Goal: Information Seeking & Learning: Check status

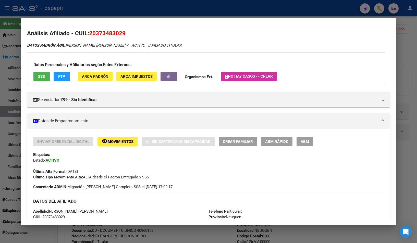
click at [403, 25] on div at bounding box center [208, 121] width 417 height 243
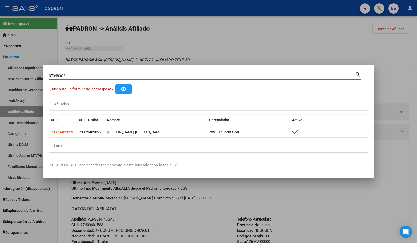
click at [128, 77] on input "37348302" at bounding box center [202, 76] width 306 height 5
paste input "44628283"
type input "44628283"
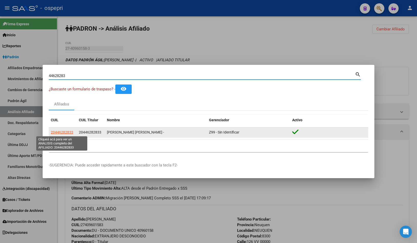
click at [63, 131] on span "20446282833" at bounding box center [62, 132] width 22 height 4
type textarea "20446282833"
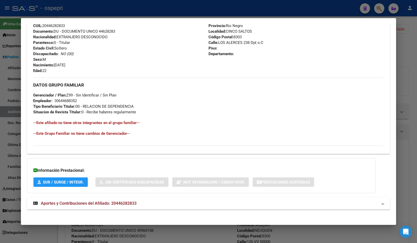
scroll to position [194, 0]
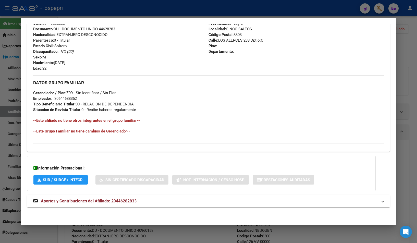
click at [158, 202] on mat-panel-title "Aportes y Contribuciones del Afiliado: 20446282833" at bounding box center [205, 201] width 345 height 6
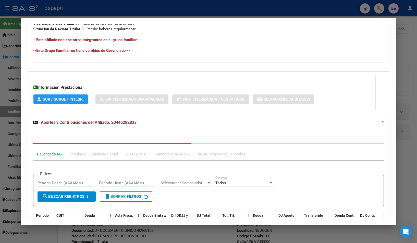
scroll to position [274, 0]
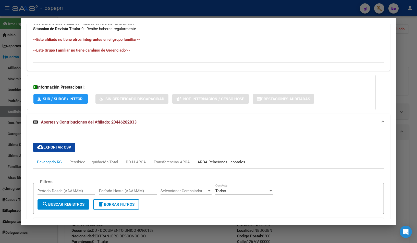
click at [223, 164] on div "ARCA Relaciones Laborales" at bounding box center [222, 162] width 48 height 6
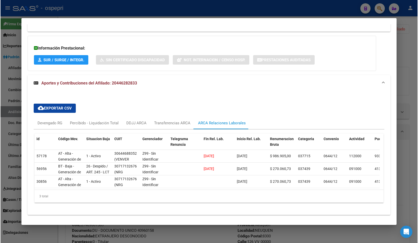
scroll to position [325, 0]
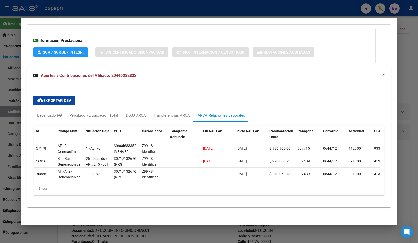
click at [408, 67] on div at bounding box center [209, 121] width 418 height 243
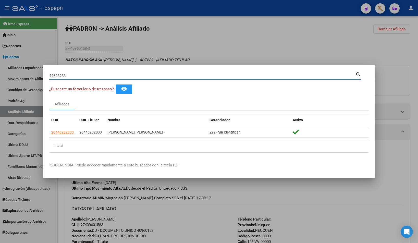
click at [167, 74] on input "44628283" at bounding box center [202, 76] width 306 height 5
paste input "92989458"
type input "92989458"
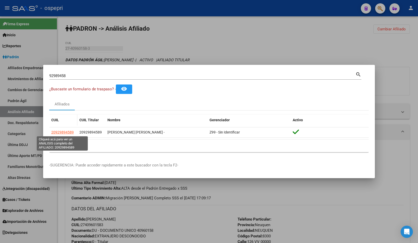
click at [58, 131] on span "20929894589" at bounding box center [62, 132] width 22 height 4
type textarea "20929894589"
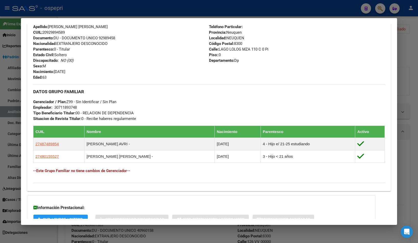
scroll to position [224, 0]
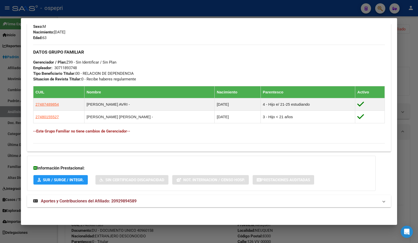
click at [141, 203] on mat-panel-title "Aportes y Contribuciones del Afiliado: 20929894589" at bounding box center [206, 201] width 346 height 6
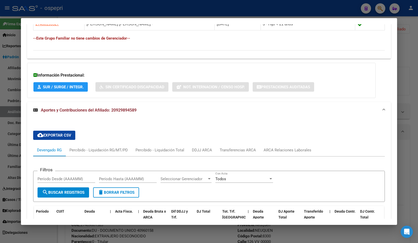
scroll to position [428, 0]
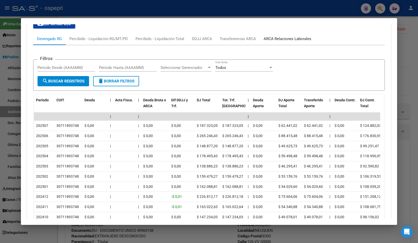
click at [285, 34] on div "ARCA Relaciones Laborales" at bounding box center [287, 39] width 55 height 12
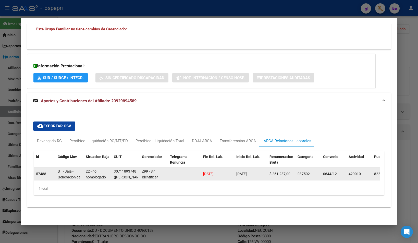
scroll to position [0, 0]
drag, startPoint x: 121, startPoint y: 174, endPoint x: 124, endPoint y: 173, distance: 3.3
click at [124, 173] on div "30711893748 ([PERSON_NAME] S. R. L.)" at bounding box center [126, 173] width 24 height 11
